Goal: Entertainment & Leisure: Consume media (video, audio)

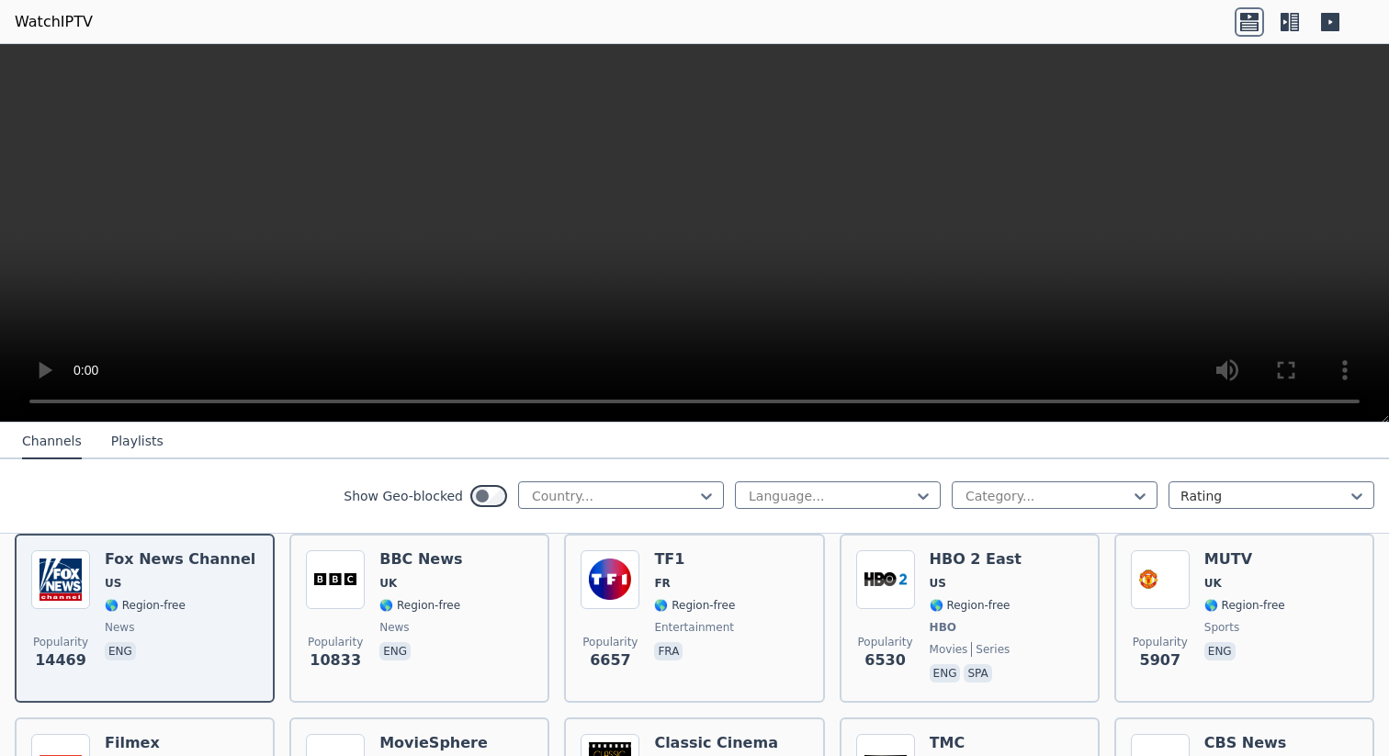
scroll to position [214, 0]
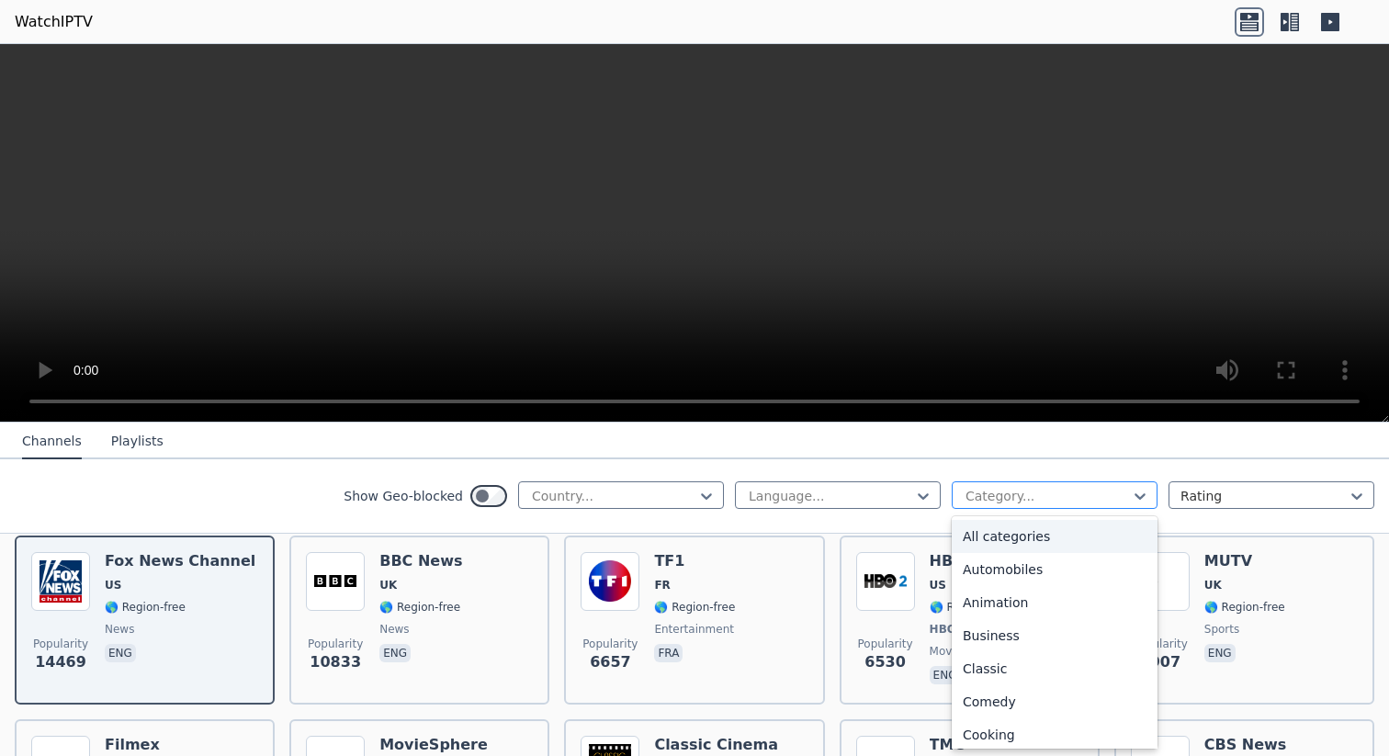
click at [1014, 499] on div at bounding box center [1047, 496] width 167 height 18
click at [1000, 639] on div "Business" at bounding box center [1055, 635] width 206 height 33
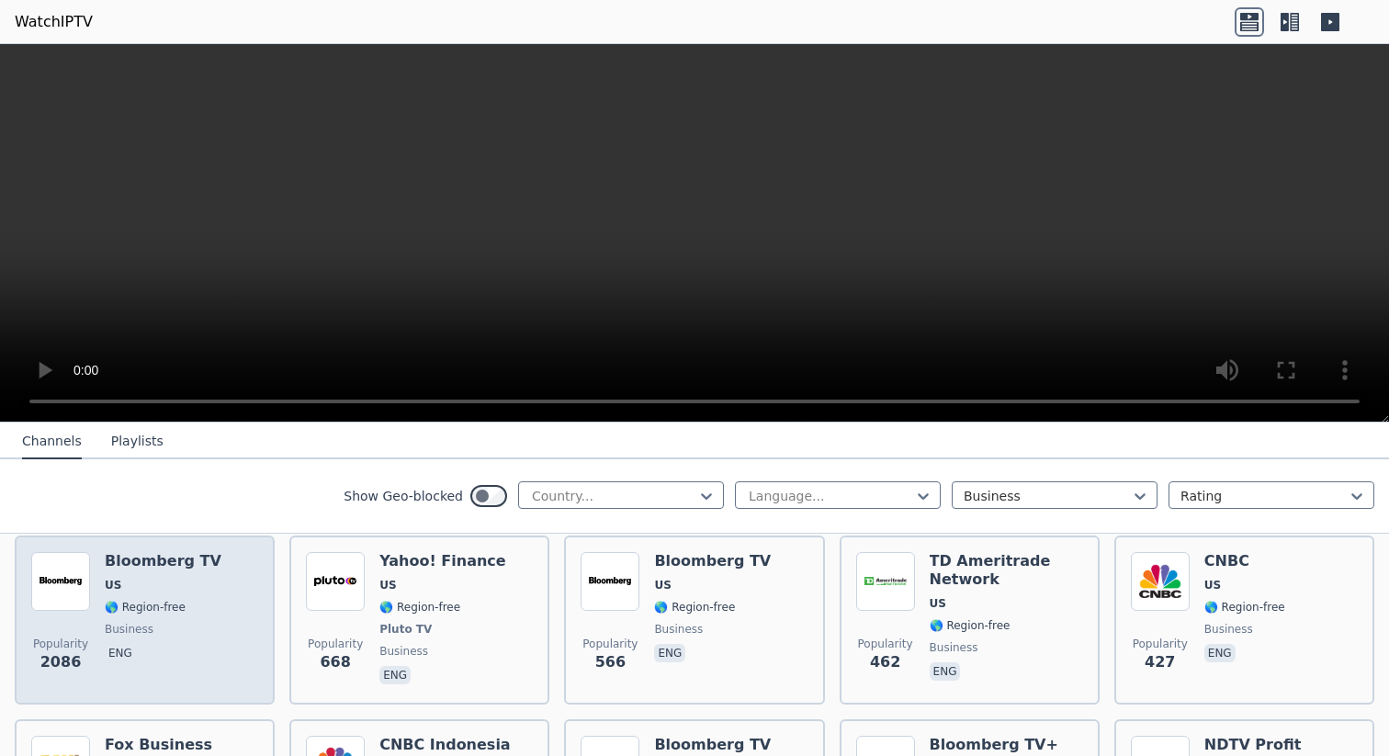
click at [204, 582] on div "Popularity 2086 Bloomberg TV US 🌎 Region-free business eng" at bounding box center [144, 620] width 227 height 136
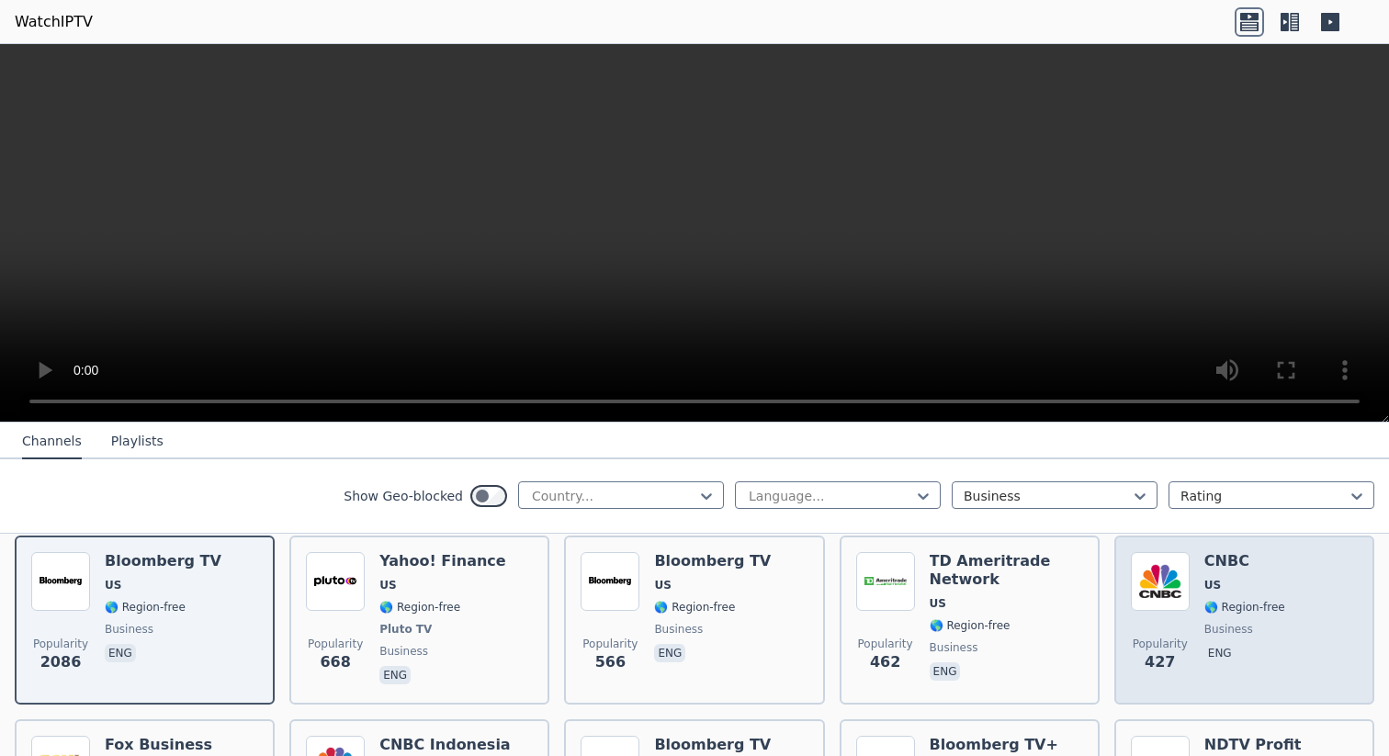
click at [1169, 582] on img at bounding box center [1160, 581] width 59 height 59
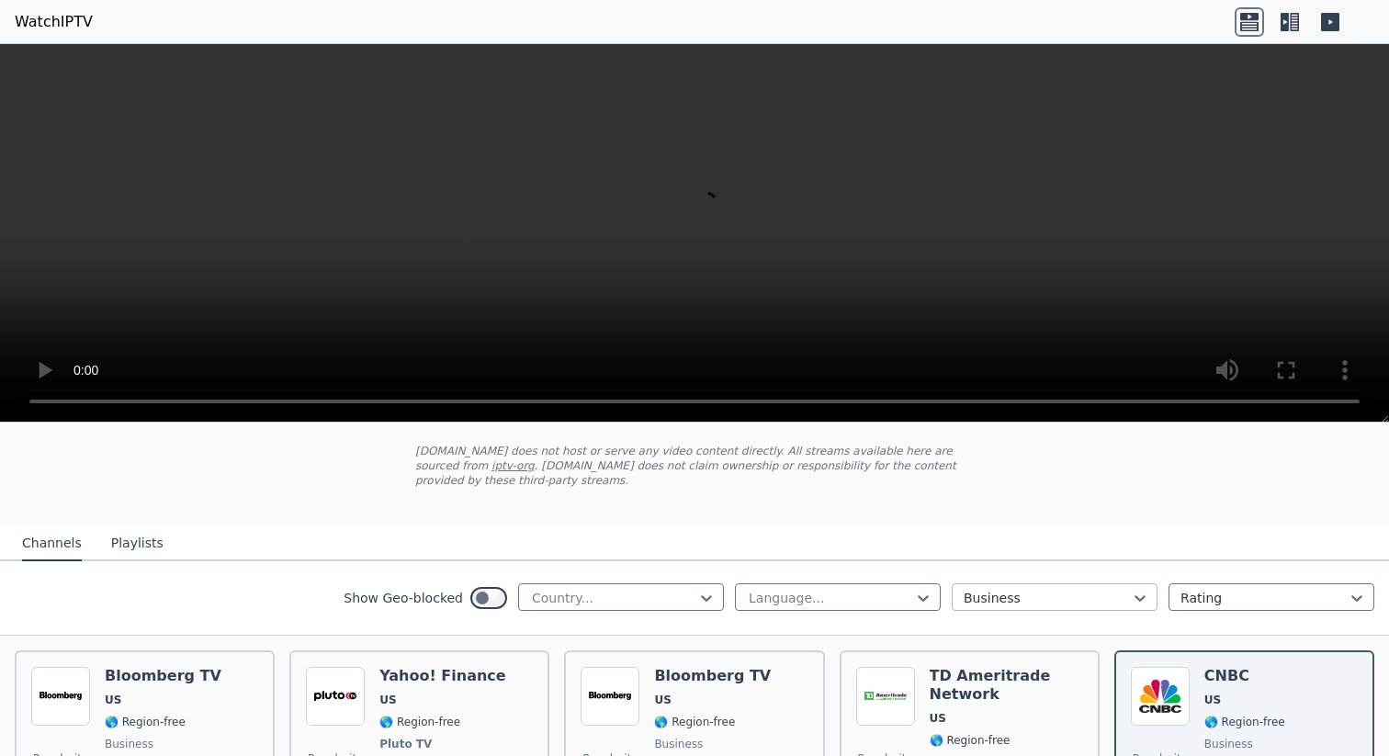
scroll to position [68, 0]
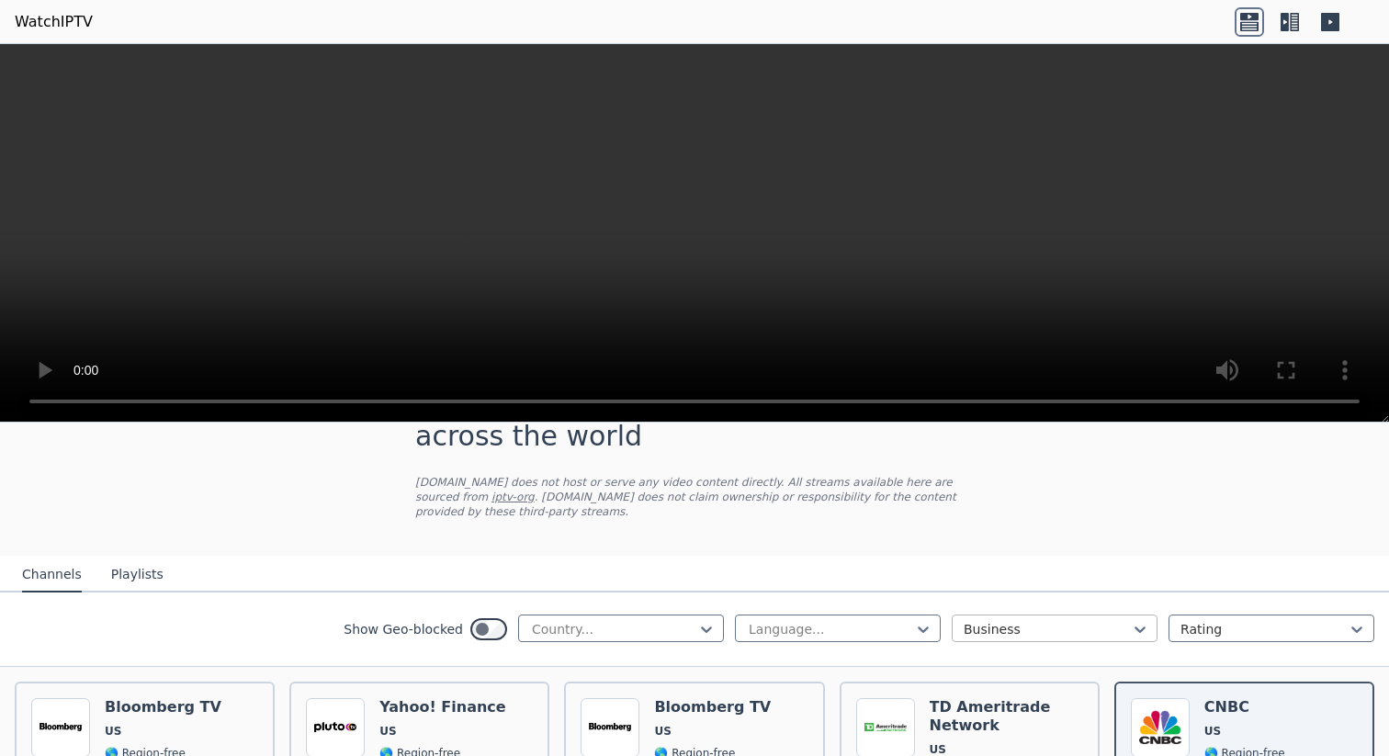
click at [1019, 627] on div at bounding box center [1047, 629] width 167 height 18
click at [1022, 664] on div "All categories" at bounding box center [1055, 669] width 206 height 33
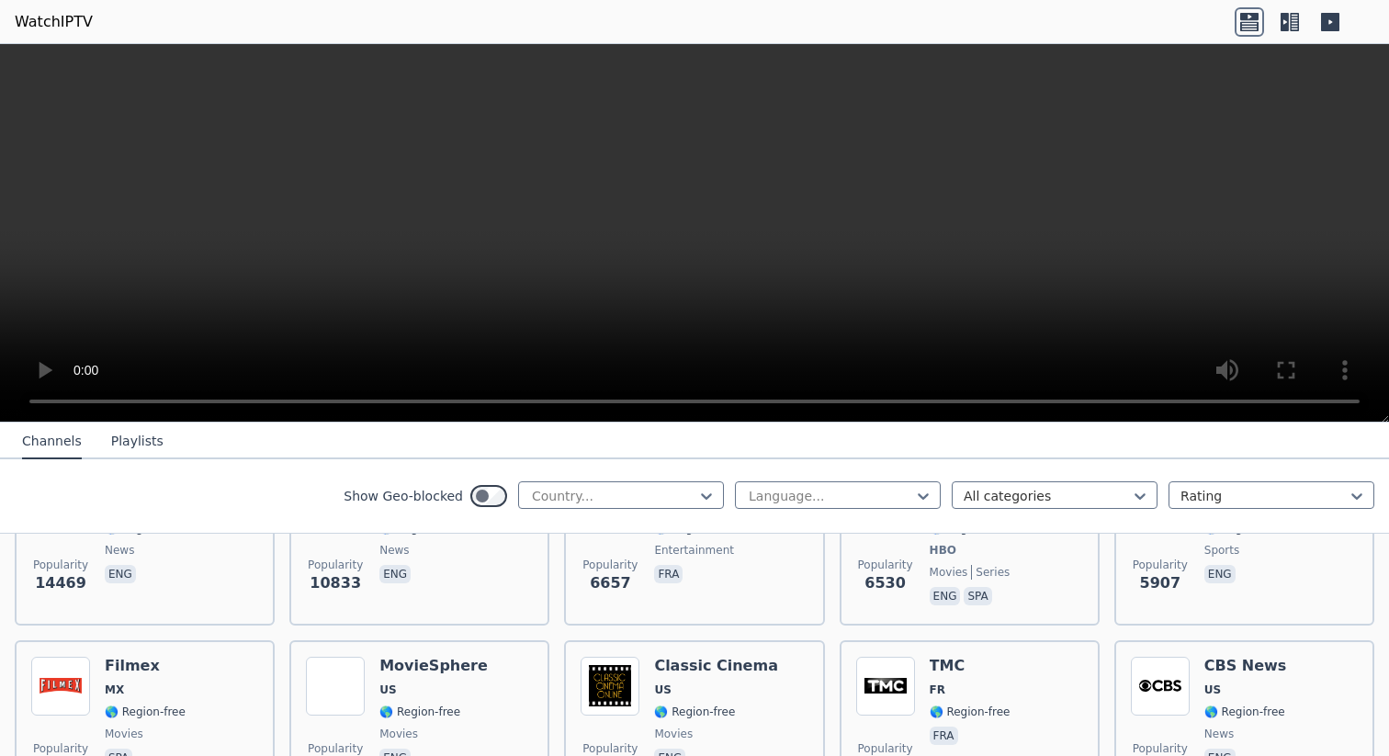
scroll to position [278, 0]
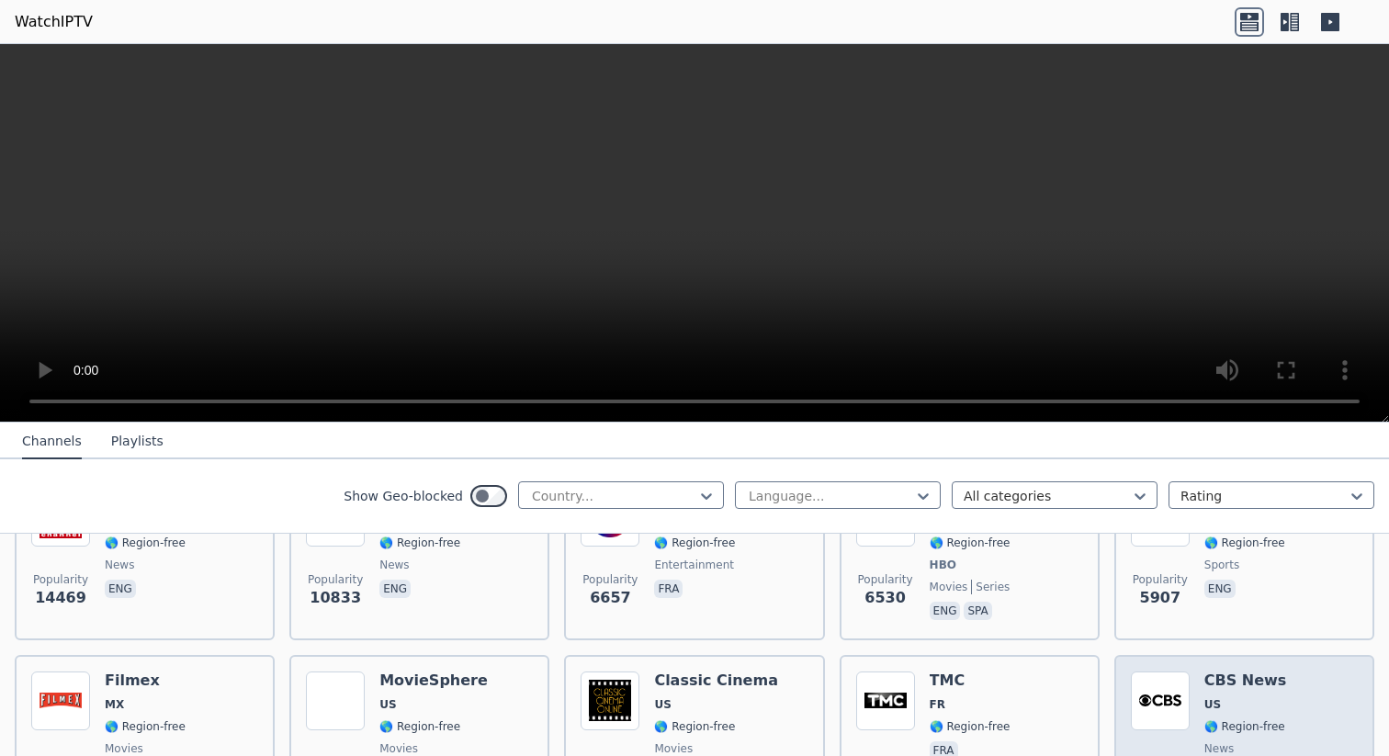
click at [1164, 707] on img at bounding box center [1160, 701] width 59 height 59
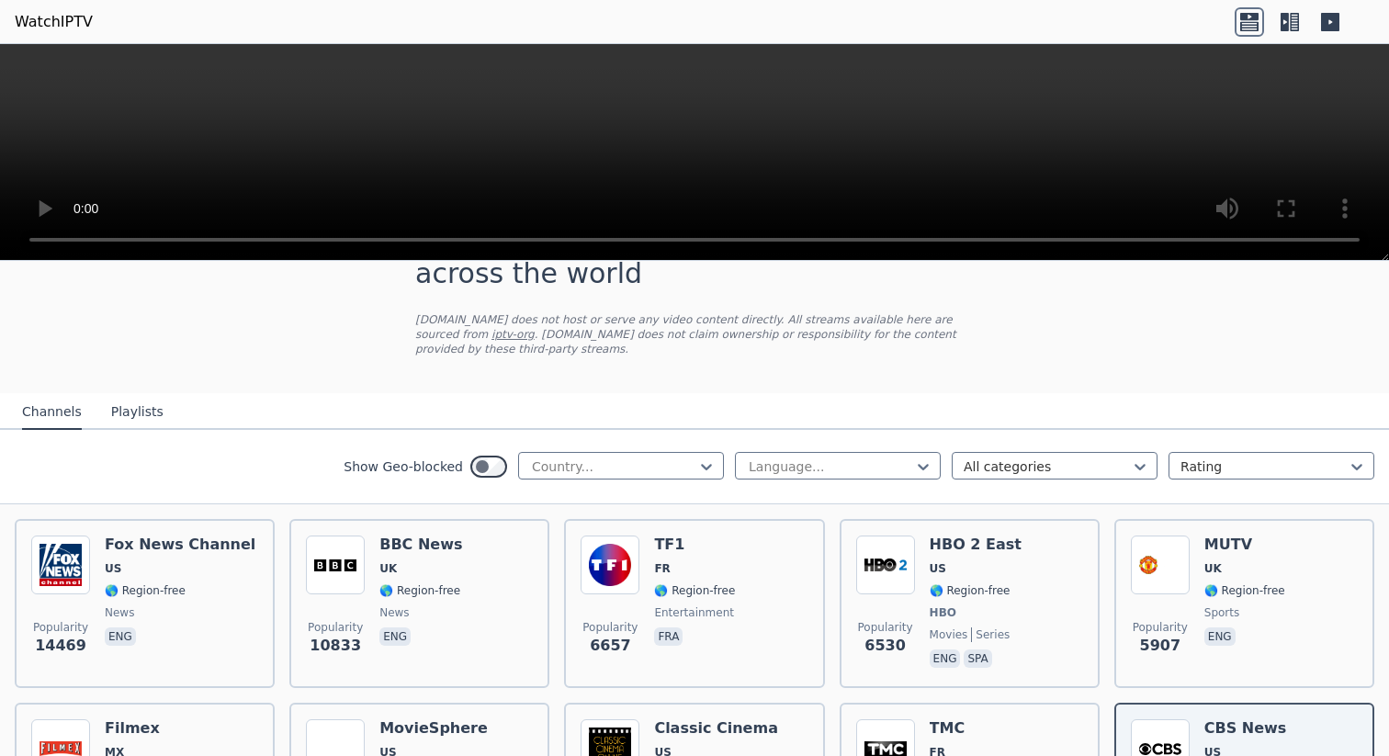
scroll to position [0, 0]
